Goal: Information Seeking & Learning: Learn about a topic

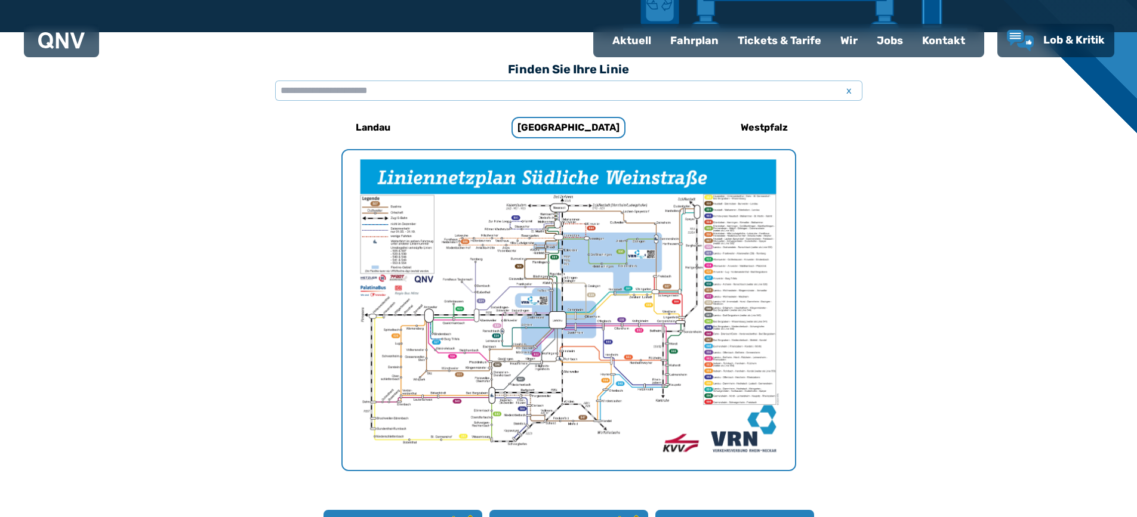
scroll to position [248, 0]
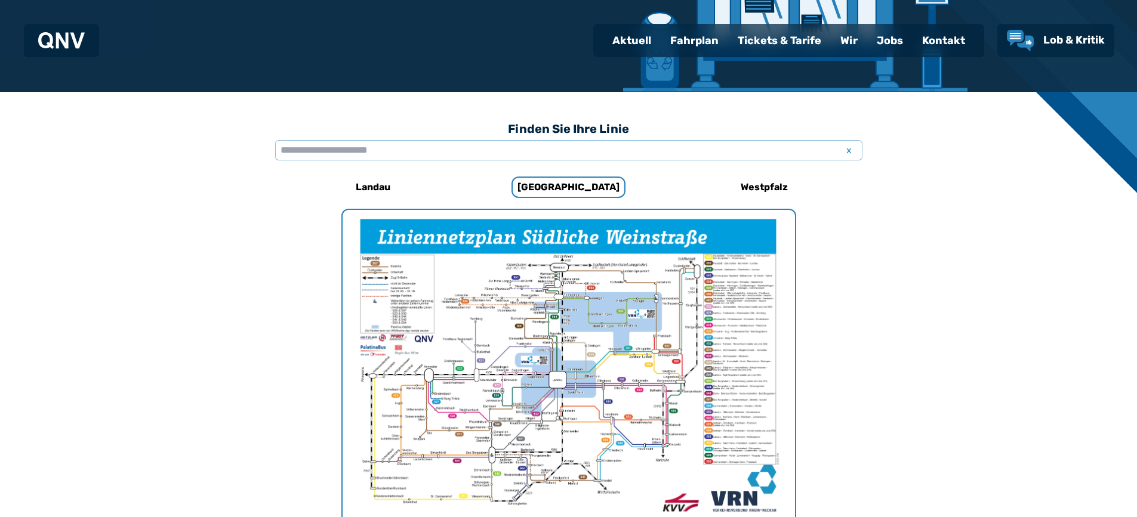
click at [516, 397] on img "1 von 1" at bounding box center [569, 370] width 452 height 320
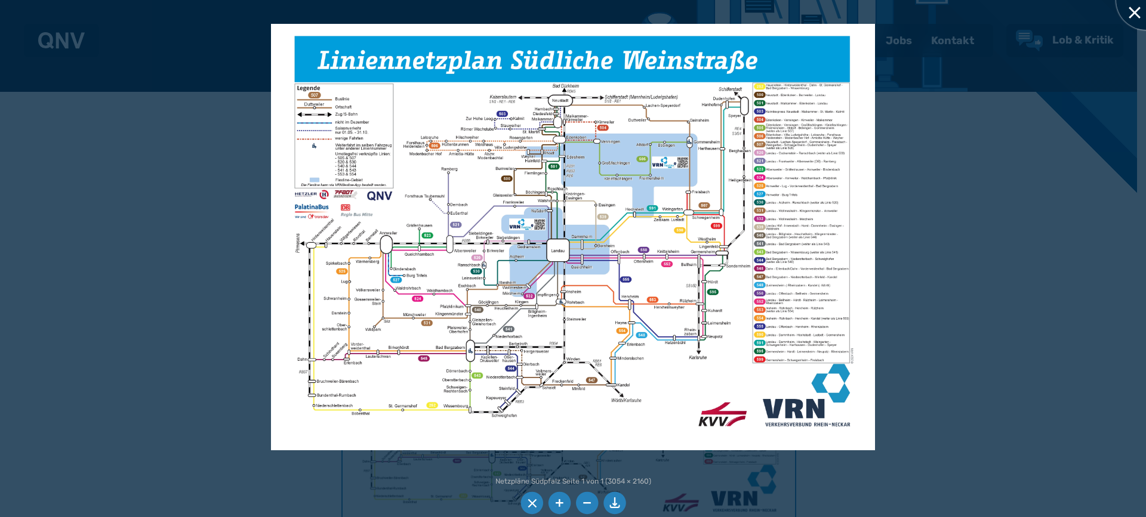
click at [1130, 11] on div at bounding box center [1146, 0] width 60 height 60
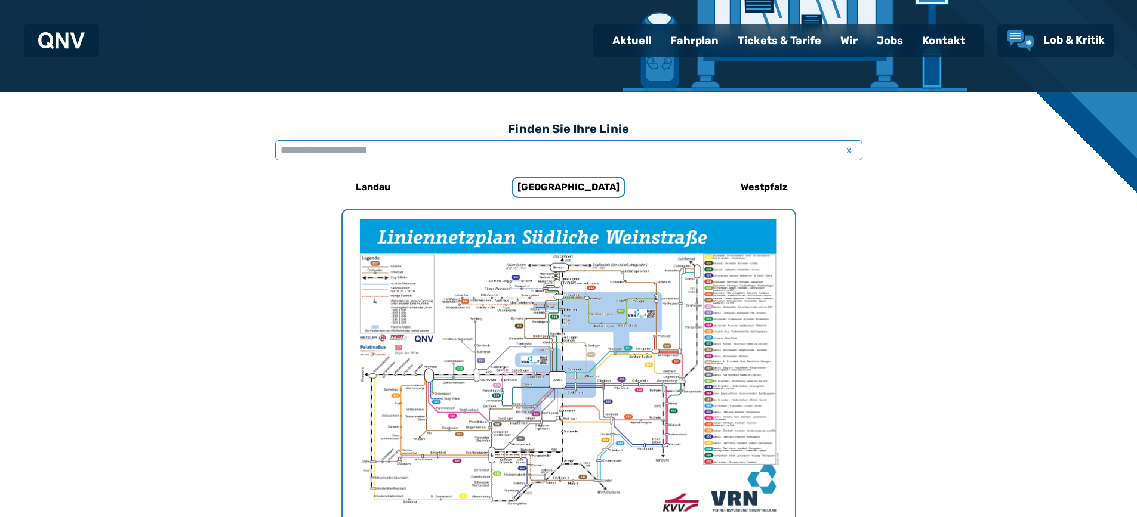
click at [455, 156] on input "text" at bounding box center [568, 150] width 587 height 20
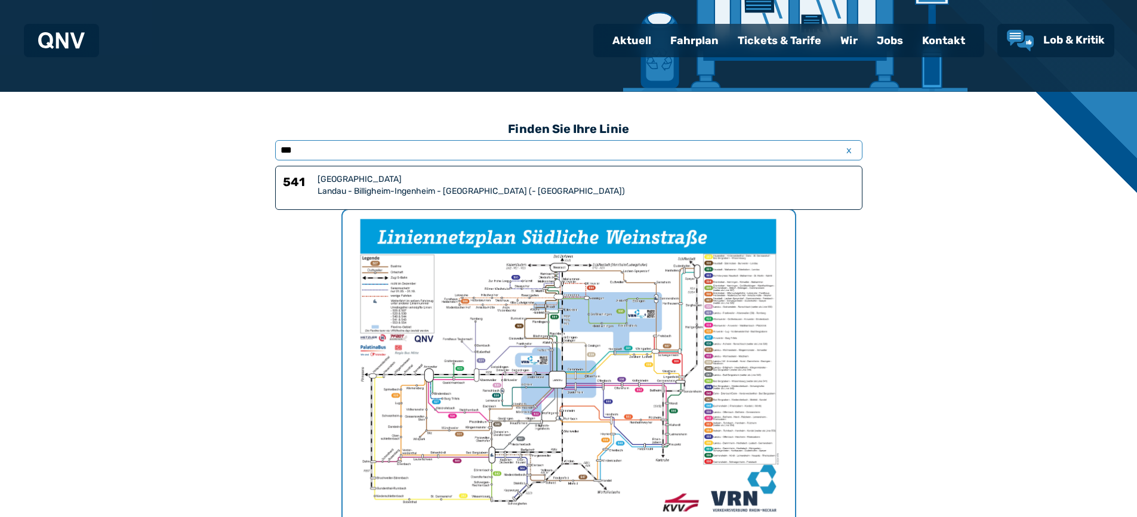
type input "***"
click at [405, 190] on div "Landau - Billigheim-Ingenheim - [GEOGRAPHIC_DATA] (- [GEOGRAPHIC_DATA])" at bounding box center [586, 192] width 537 height 12
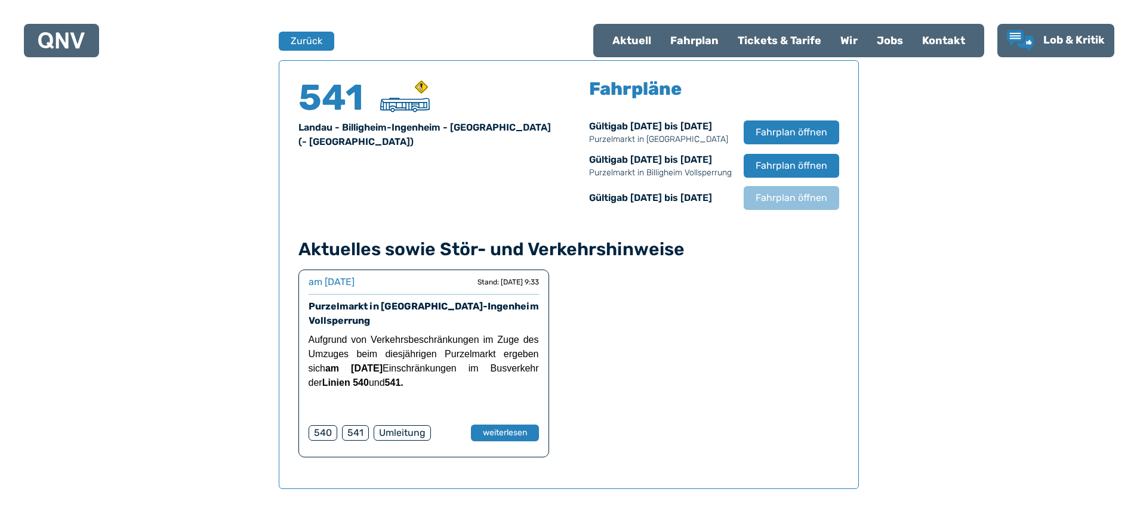
scroll to position [727, 0]
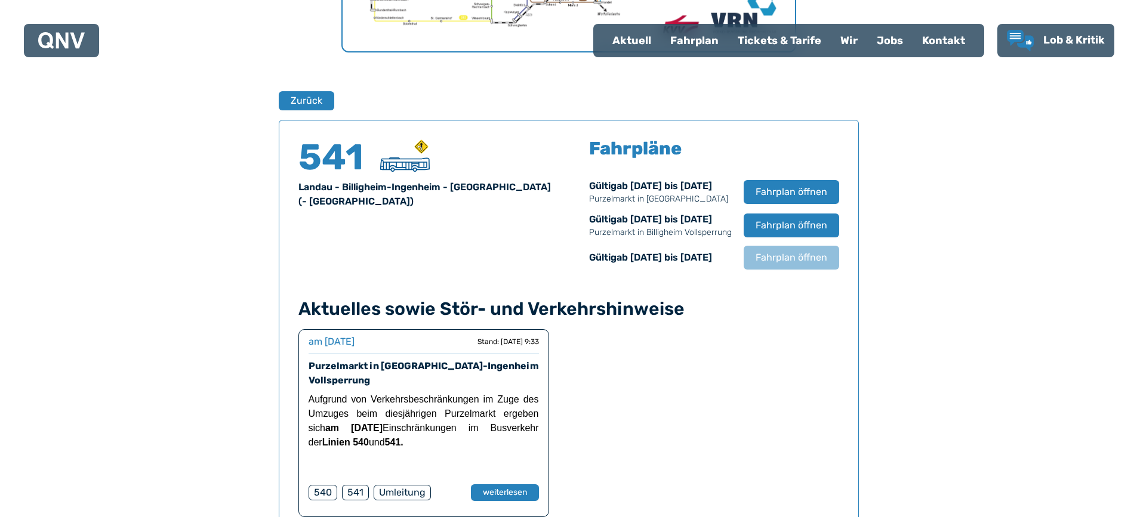
drag, startPoint x: 771, startPoint y: 187, endPoint x: 743, endPoint y: 315, distance: 130.8
click at [743, 315] on div "541 Landau - [GEOGRAPHIC_DATA]-[GEOGRAPHIC_DATA] - [GEOGRAPHIC_DATA] (- [GEOGRA…" at bounding box center [569, 334] width 580 height 429
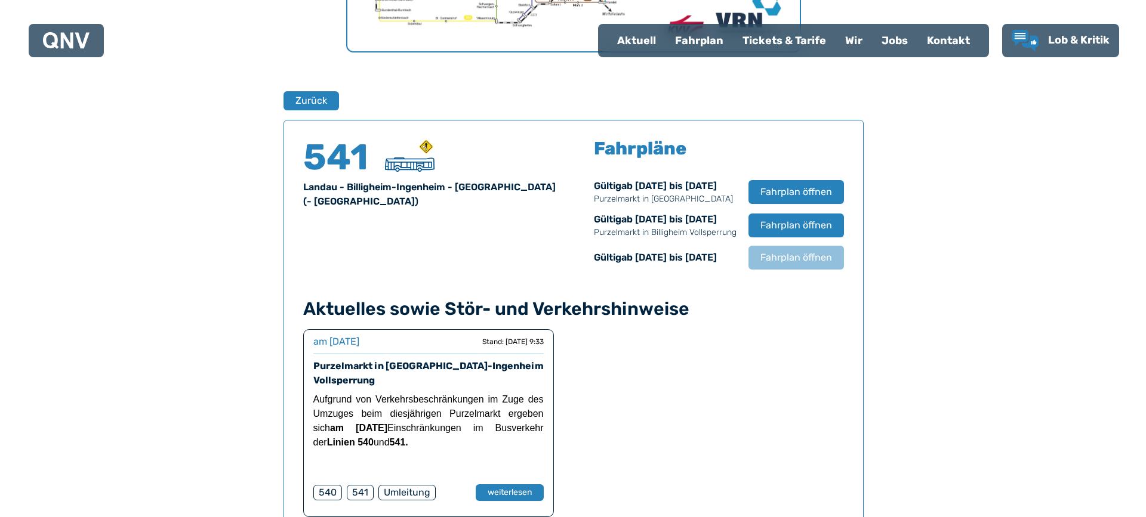
scroll to position [608, 0]
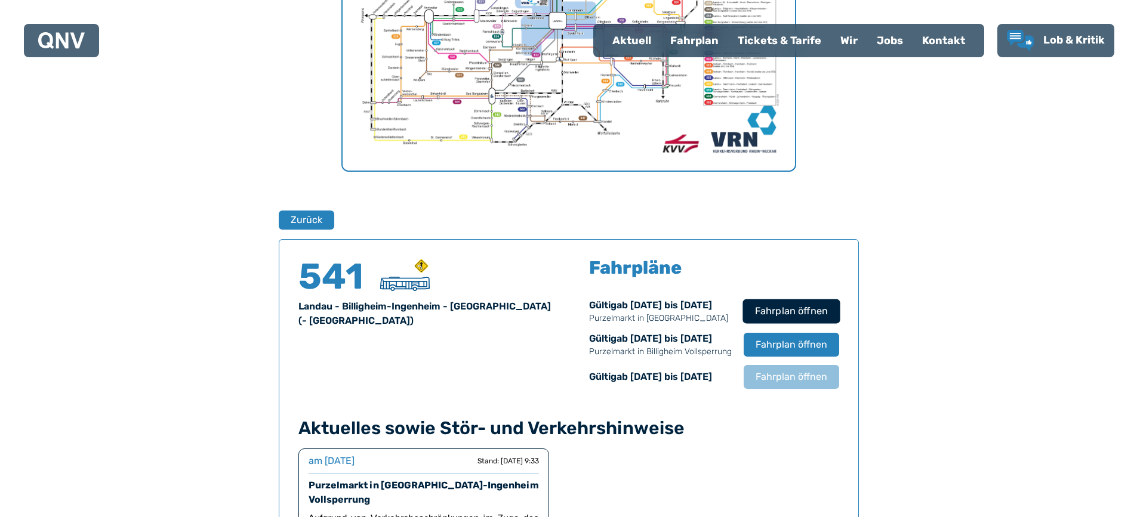
click at [763, 306] on span "Fahrplan öffnen" at bounding box center [790, 311] width 73 height 14
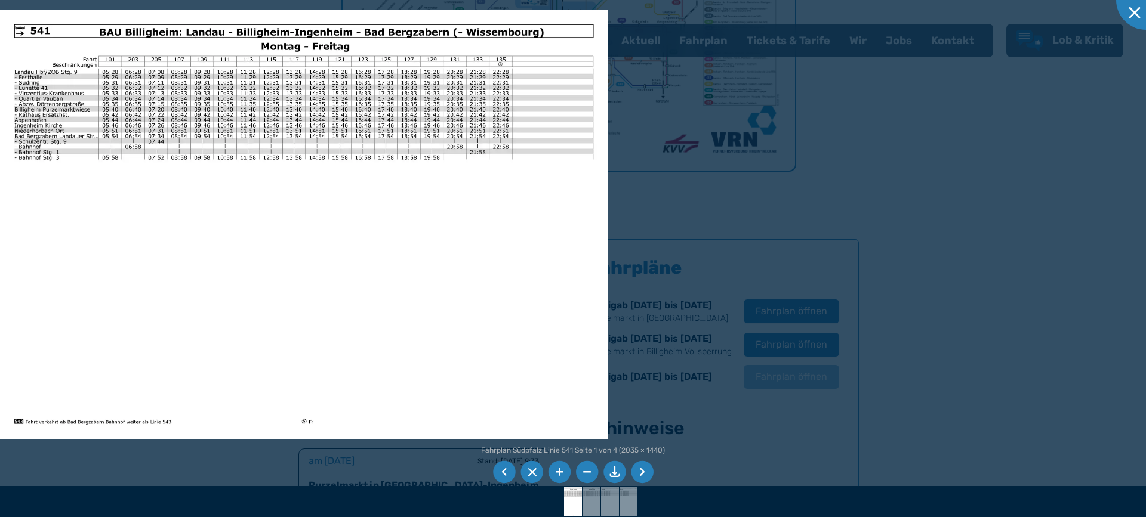
click at [558, 467] on li at bounding box center [559, 472] width 23 height 23
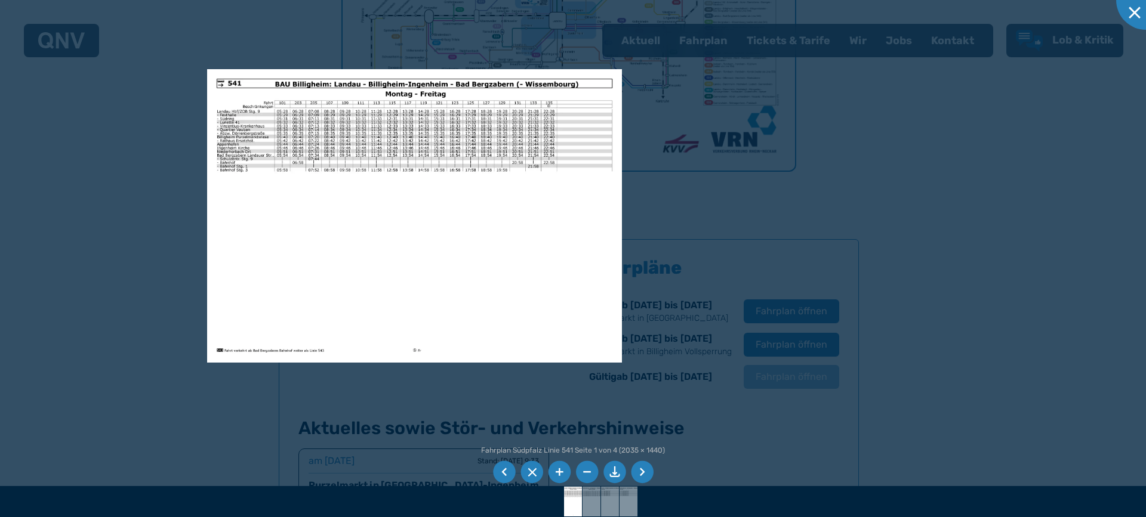
click at [533, 477] on li at bounding box center [531, 472] width 23 height 23
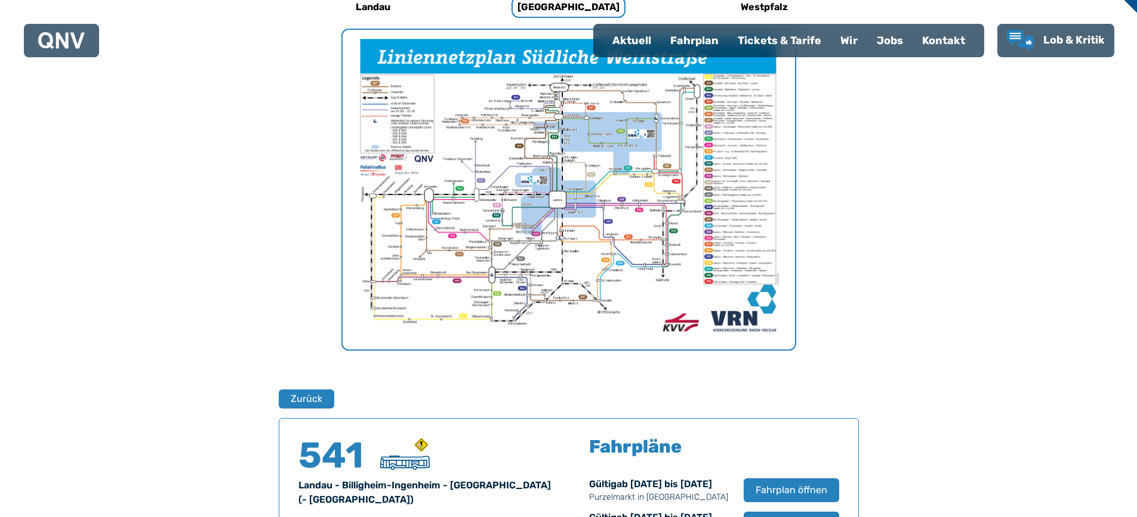
scroll to position [369, 0]
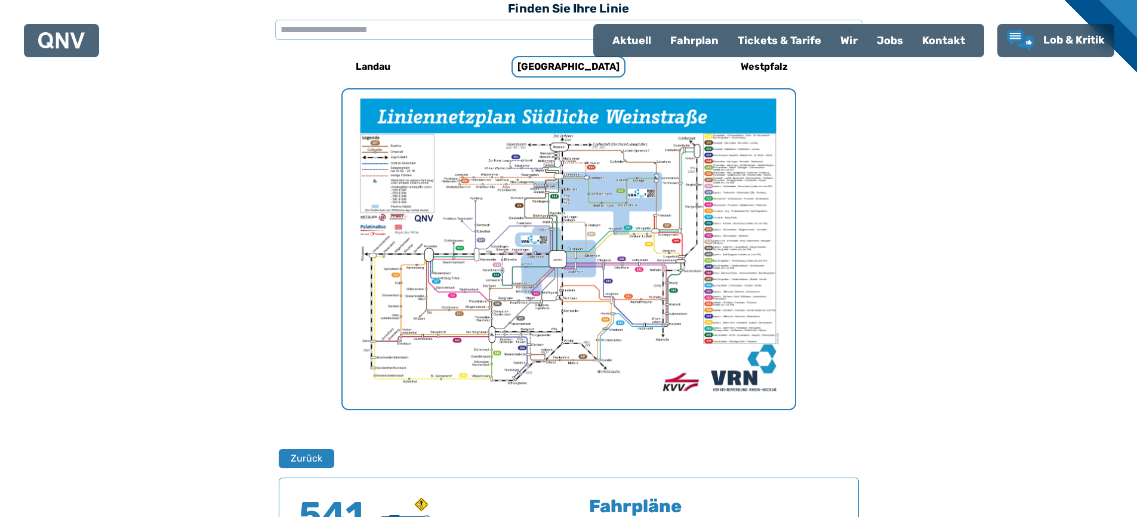
click at [552, 262] on img "1 von 1" at bounding box center [569, 250] width 452 height 320
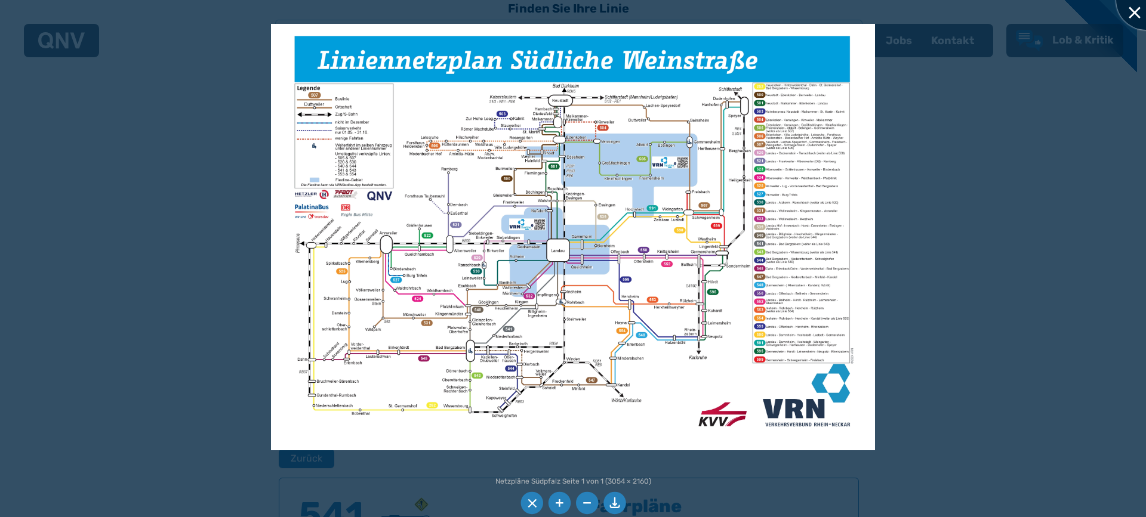
drag, startPoint x: 1138, startPoint y: 17, endPoint x: 1102, endPoint y: 35, distance: 40.0
click at [1136, 17] on div at bounding box center [1146, 0] width 60 height 60
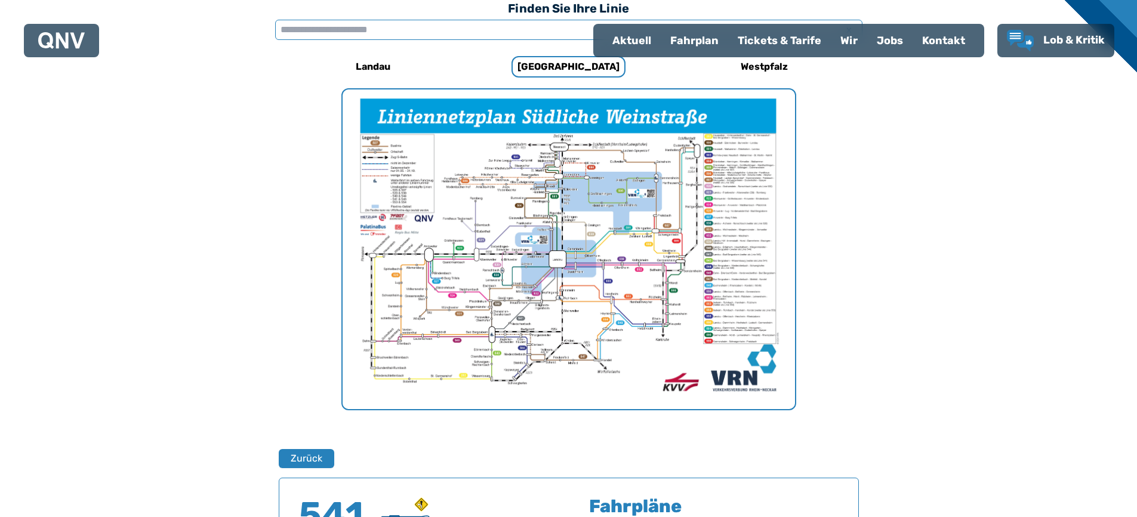
click at [386, 35] on input "text" at bounding box center [568, 30] width 587 height 20
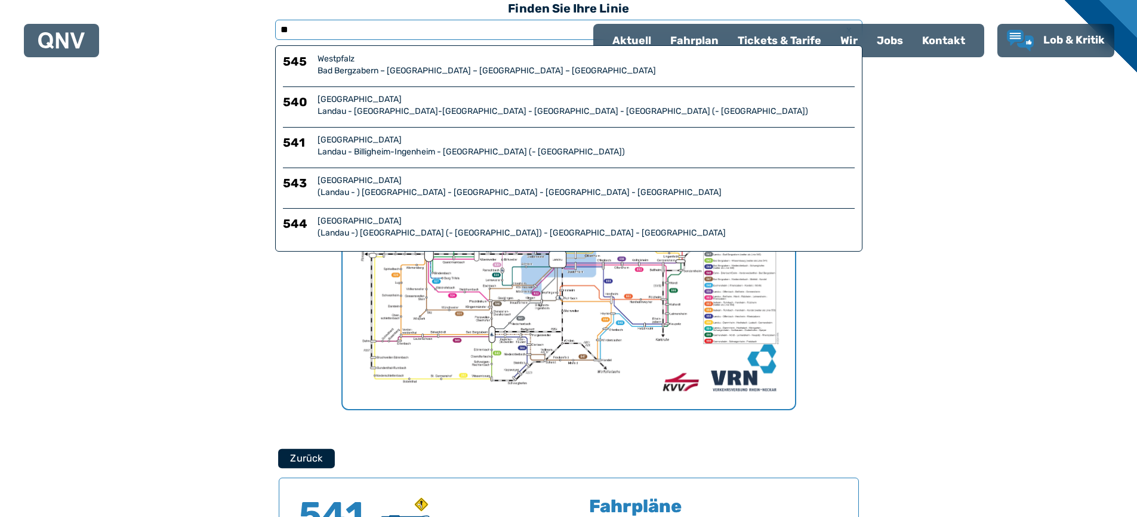
type input "**"
click at [295, 466] on button "Zurück" at bounding box center [306, 459] width 57 height 20
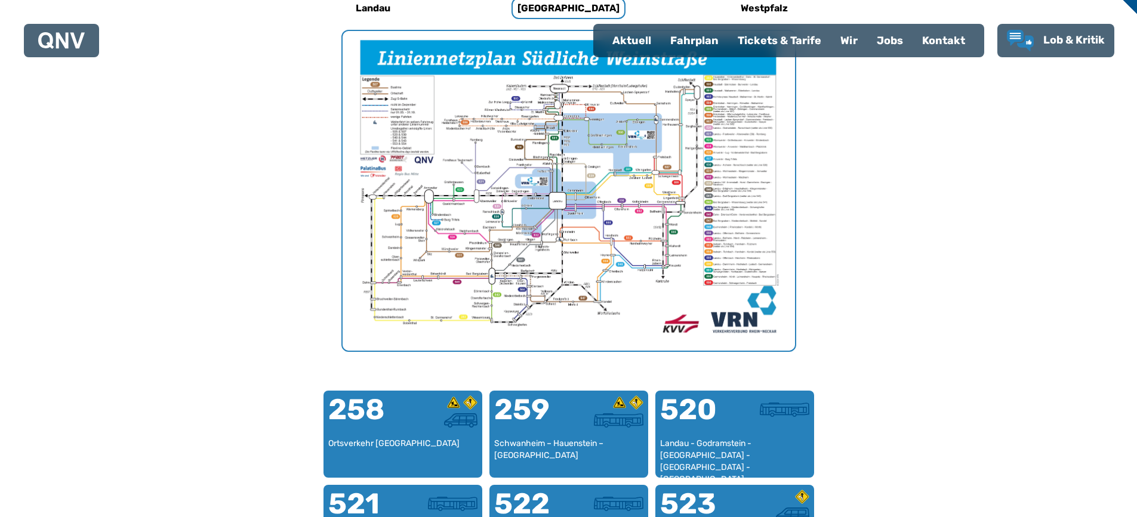
scroll to position [248, 0]
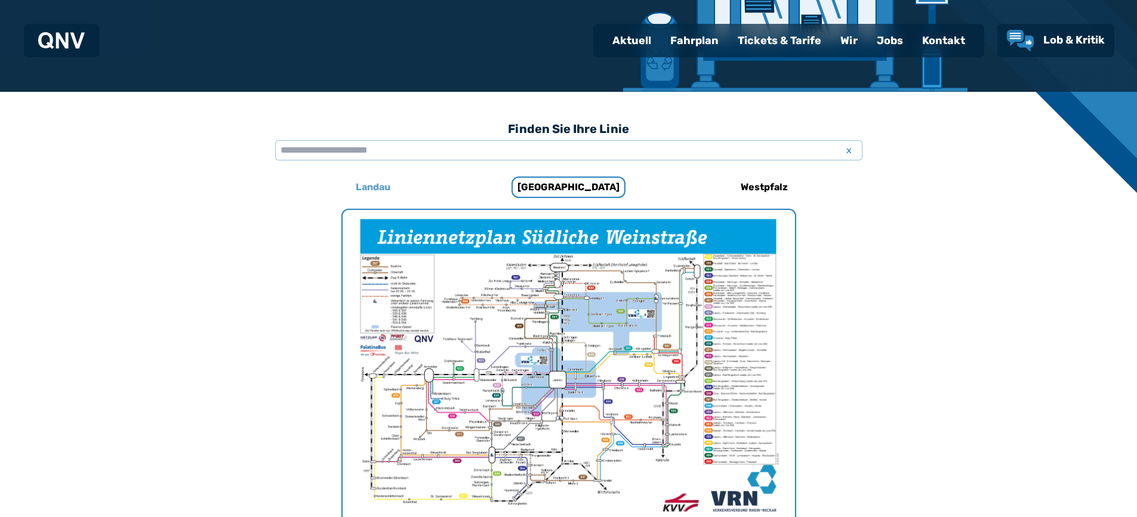
click at [378, 187] on h6 "Landau" at bounding box center [373, 187] width 44 height 19
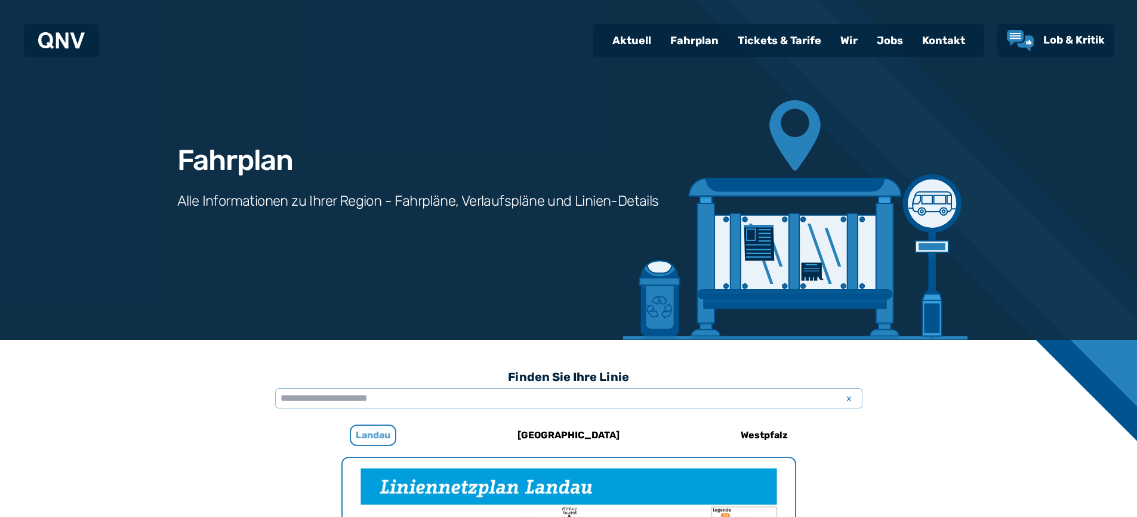
scroll to position [368, 0]
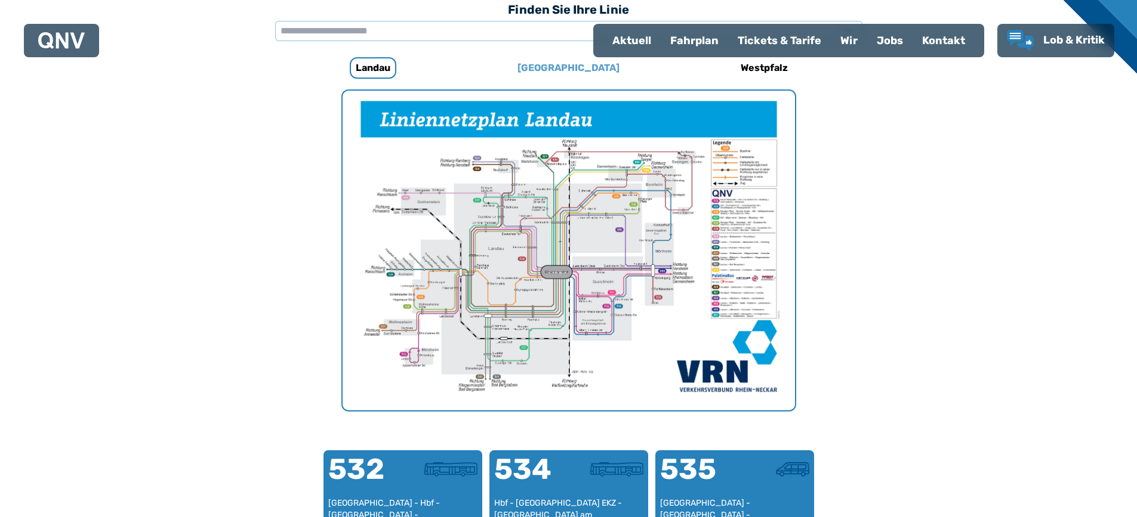
click at [580, 67] on h6 "[GEOGRAPHIC_DATA]" at bounding box center [569, 67] width 112 height 19
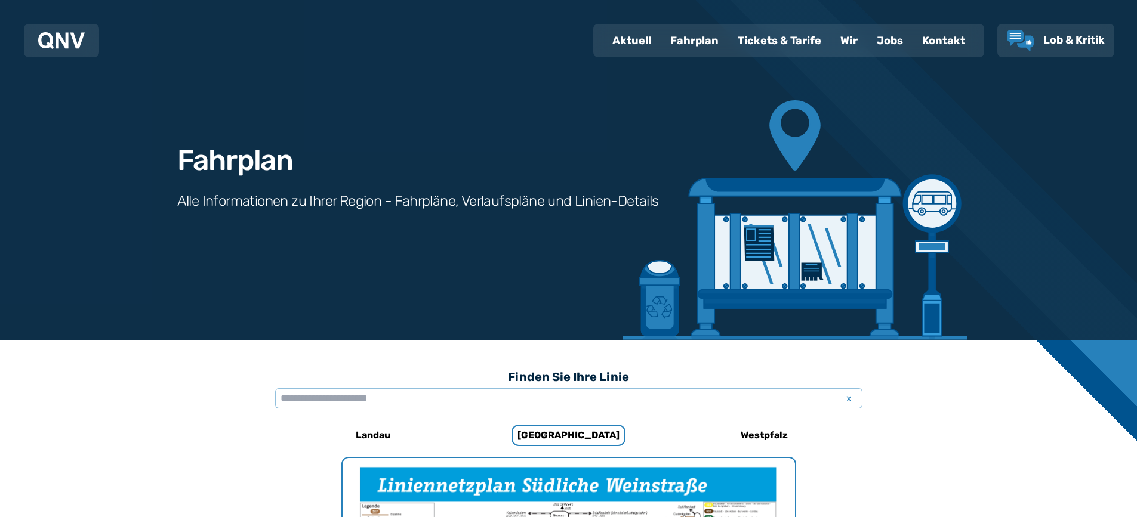
scroll to position [368, 0]
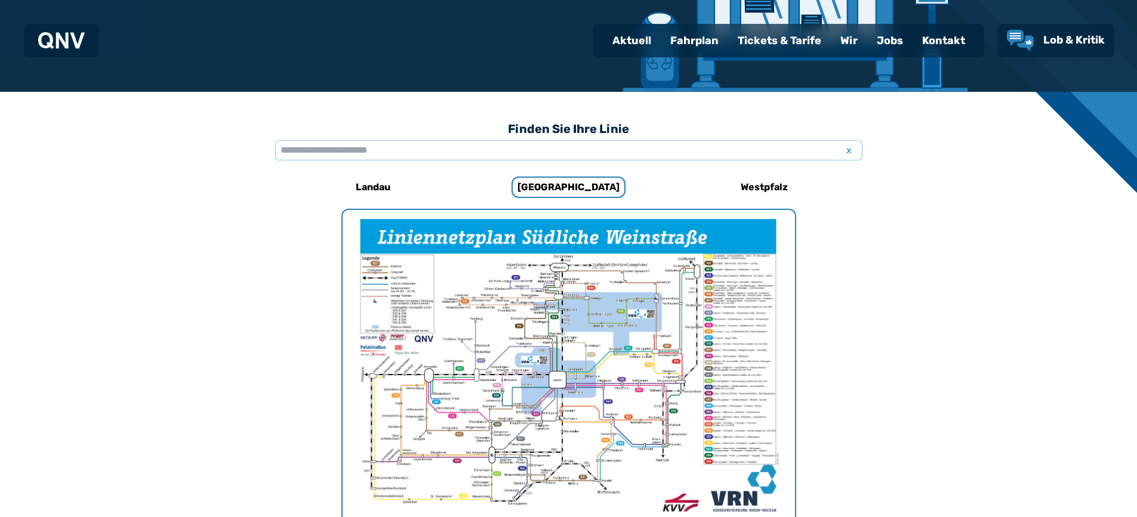
scroll to position [368, 0]
